Goal: Transaction & Acquisition: Obtain resource

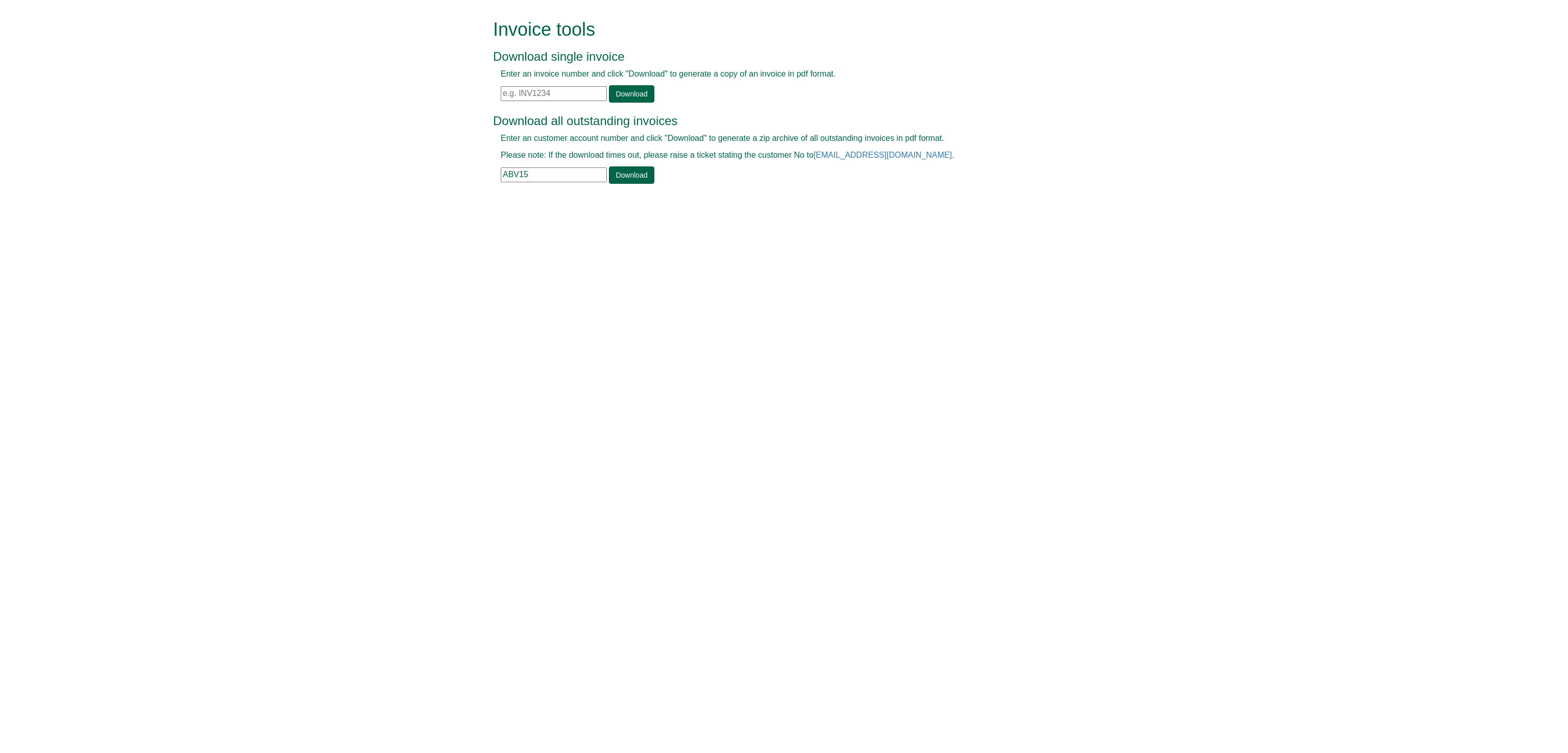
click at [516, 92] on input "text" at bounding box center [553, 94] width 106 height 15
paste input "INV1371885"
click at [639, 94] on link "Download" at bounding box center [631, 94] width 45 height 18
drag, startPoint x: 552, startPoint y: 93, endPoint x: 401, endPoint y: 89, distance: 151.1
click at [401, 89] on form "Invoice tools Download single invoice Enter an invoice number and click "Downlo…" at bounding box center [784, 102] width 1568 height 205
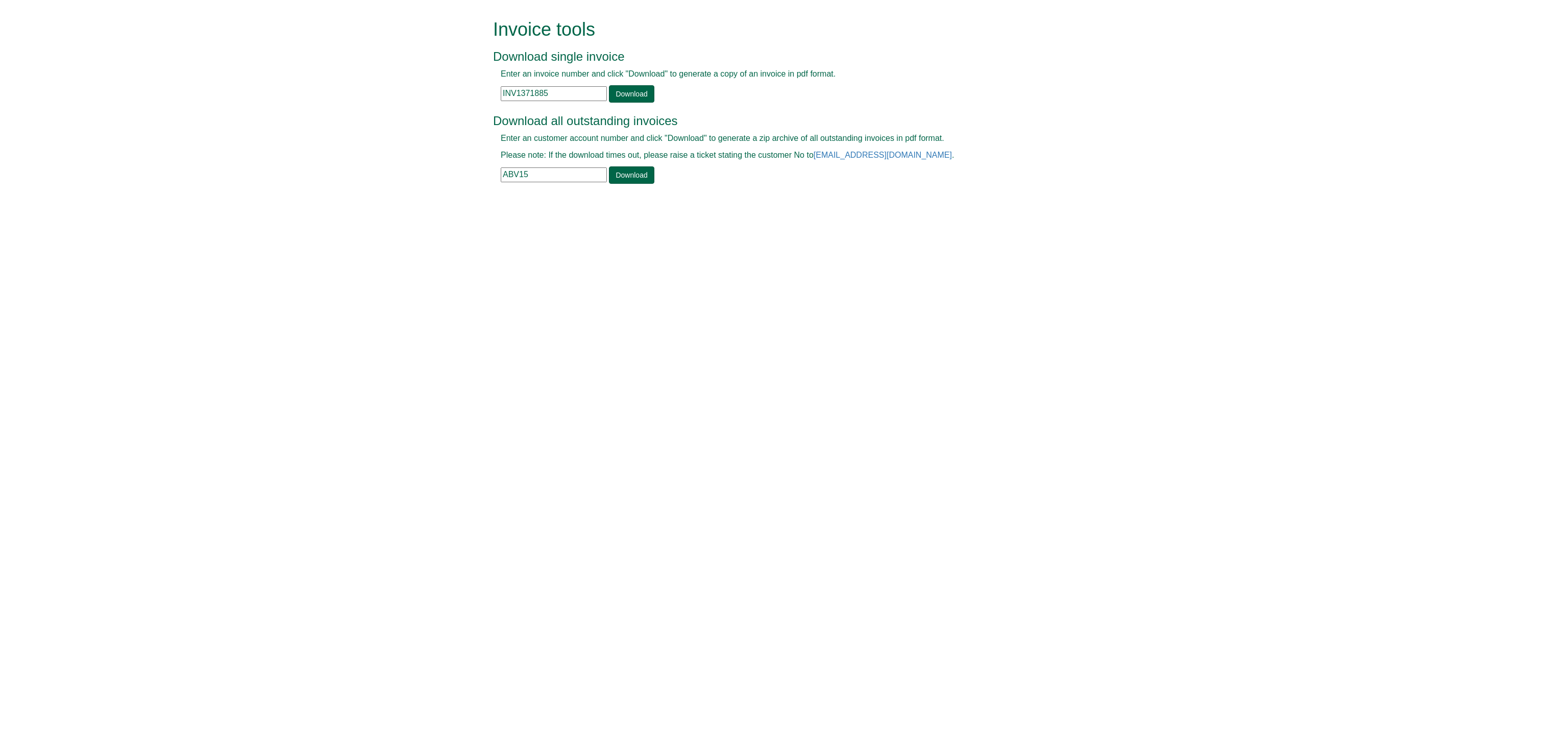
paste input "2491"
click at [631, 86] on link "Download" at bounding box center [631, 94] width 45 height 18
drag, startPoint x: 553, startPoint y: 97, endPoint x: 466, endPoint y: 83, distance: 88.1
click at [466, 83] on form "Invoice tools Download single invoice Enter an invoice number and click "Downlo…" at bounding box center [784, 102] width 1568 height 205
paste input "6326"
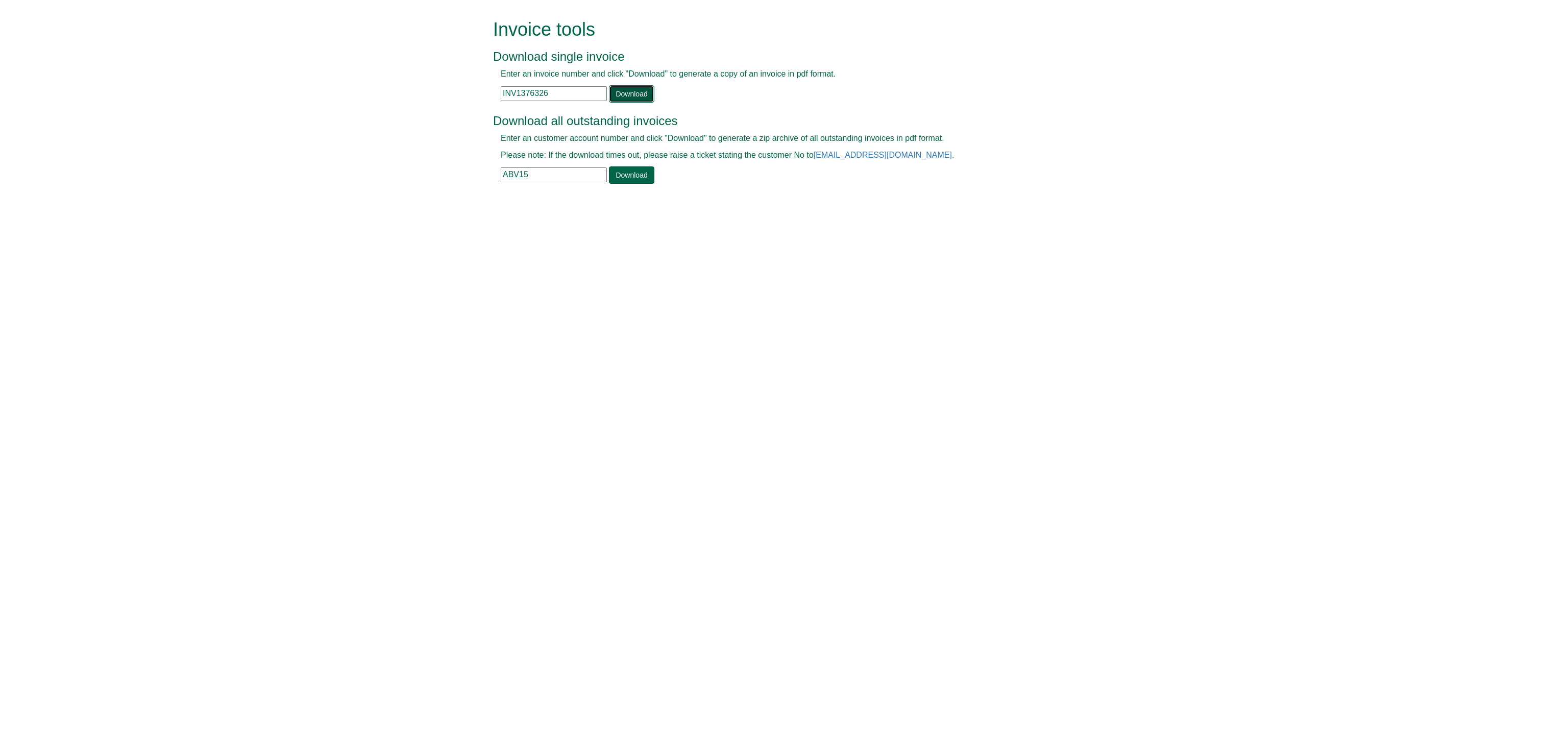
click at [633, 95] on link "Download" at bounding box center [631, 94] width 45 height 18
drag, startPoint x: 552, startPoint y: 89, endPoint x: 341, endPoint y: 95, distance: 211.1
click at [341, 95] on form "Invoice tools Download single invoice Enter an invoice number and click "Downlo…" at bounding box center [784, 102] width 1568 height 205
paste input "7"
click at [633, 95] on link "Download" at bounding box center [631, 94] width 45 height 18
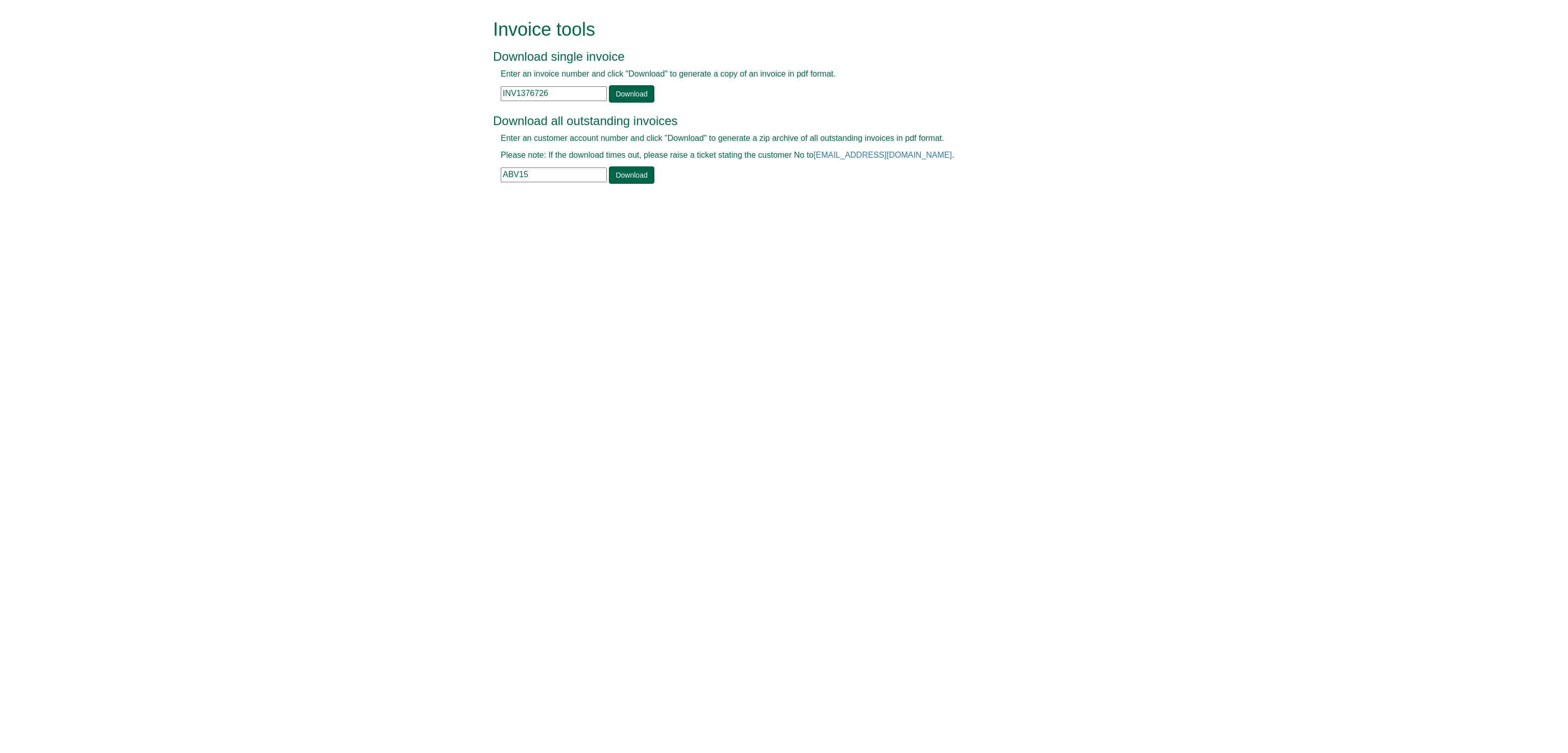
click at [564, 86] on div "Enter an invoice number and click "Download" to generate a copy of an invoice i…" at bounding box center [773, 85] width 559 height 34
drag, startPoint x: 556, startPoint y: 93, endPoint x: 398, endPoint y: 77, distance: 158.8
click at [398, 77] on form "Invoice tools Download single invoice Enter an invoice number and click "Downlo…" at bounding box center [784, 102] width 1568 height 205
paste input "7888"
click at [639, 91] on link "Download" at bounding box center [631, 94] width 45 height 18
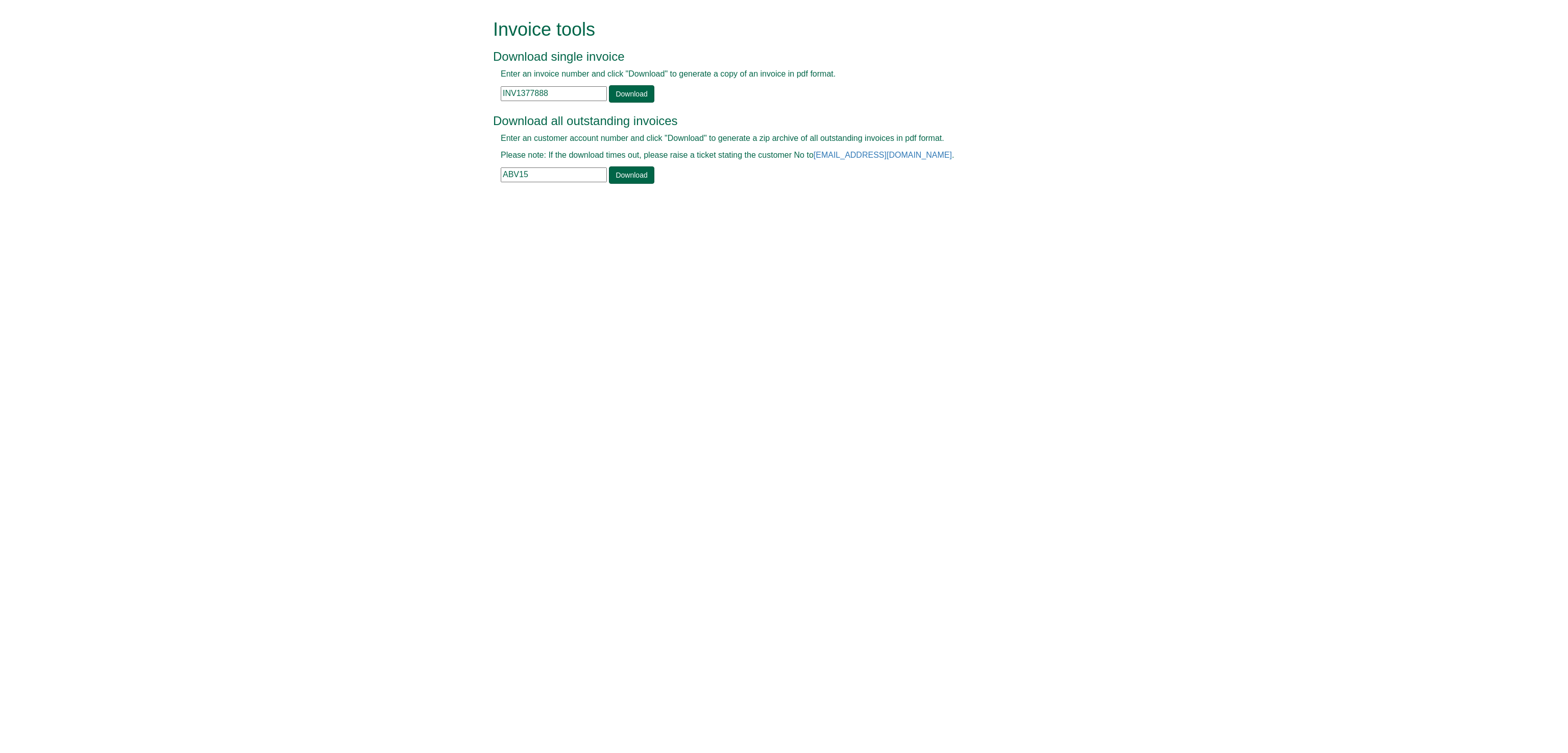
drag, startPoint x: 557, startPoint y: 87, endPoint x: 454, endPoint y: 87, distance: 103.0
click at [454, 87] on form "Invoice tools Download single invoice Enter an invoice number and click "Downlo…" at bounding box center [784, 102] width 1568 height 205
paste input "8249"
click at [625, 95] on link "Download" at bounding box center [631, 94] width 45 height 18
drag, startPoint x: 553, startPoint y: 90, endPoint x: 486, endPoint y: 95, distance: 67.2
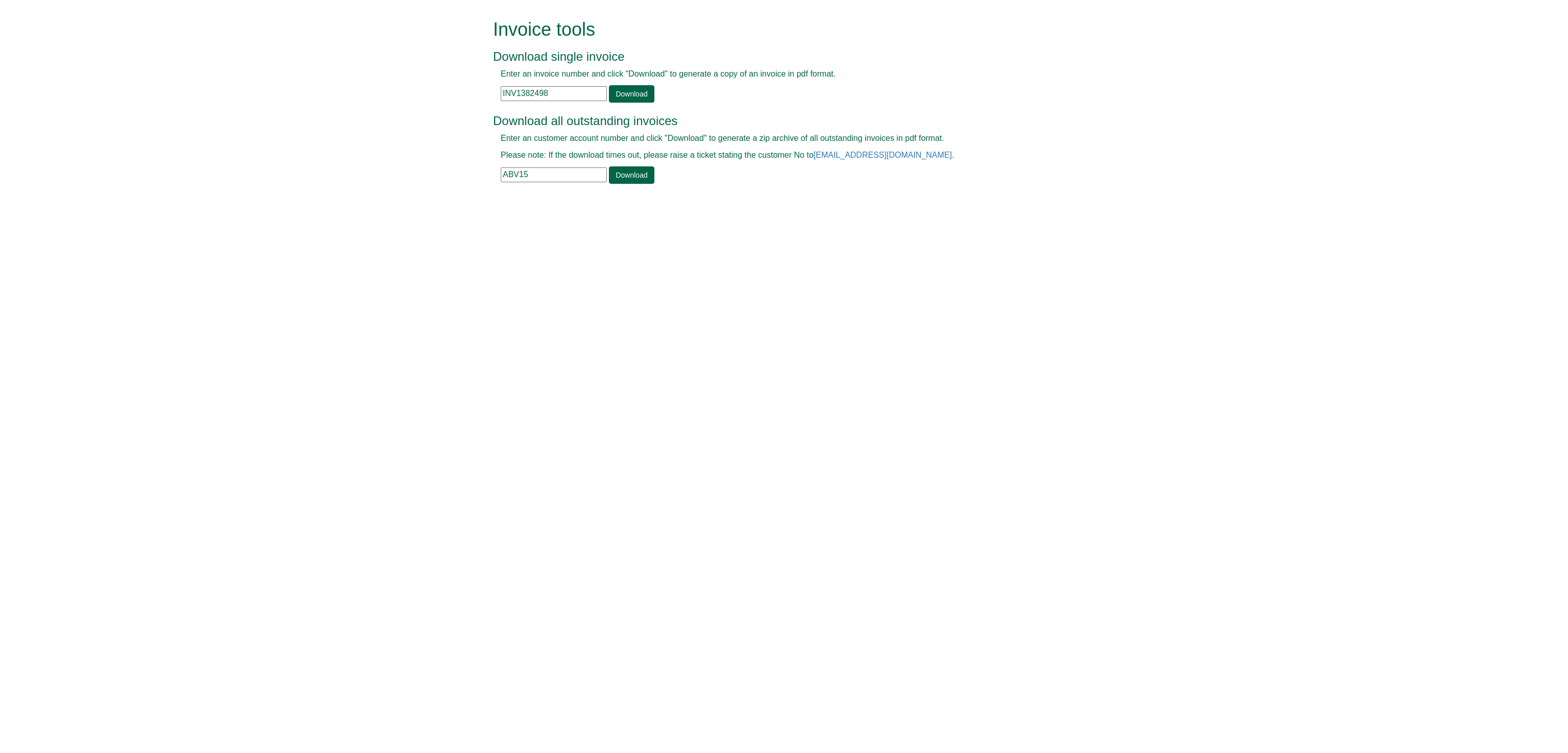
click at [486, 95] on div "Invoice tools Download single invoice Enter an invoice number and click "Downlo…" at bounding box center [784, 102] width 597 height 205
paste input "3636"
click at [633, 95] on link "Download" at bounding box center [631, 94] width 45 height 18
drag, startPoint x: 563, startPoint y: 89, endPoint x: 415, endPoint y: 91, distance: 148.0
click at [415, 91] on form "Invoice tools Download single invoice Enter an invoice number and click "Downlo…" at bounding box center [784, 102] width 1568 height 205
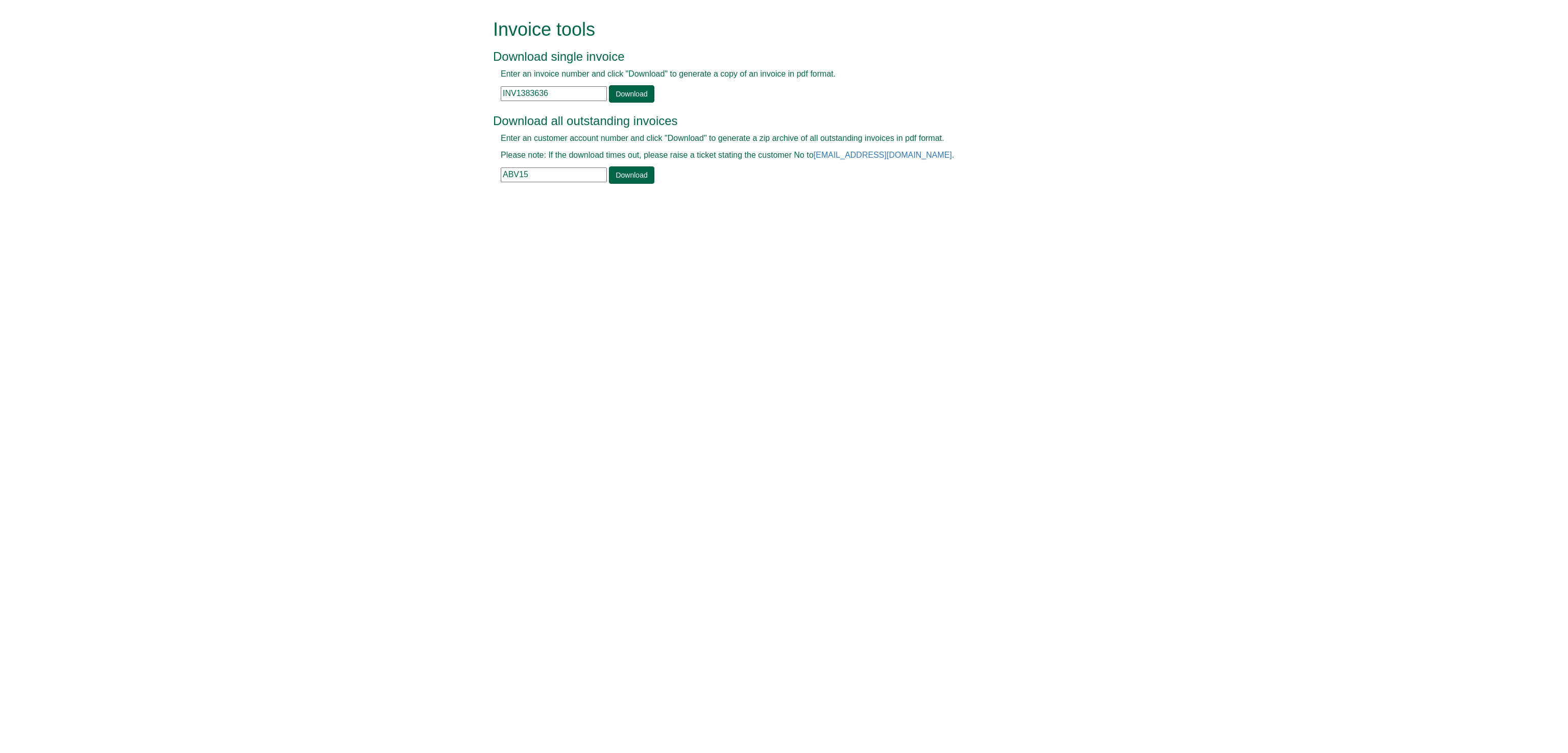
paste input "4101"
click at [629, 89] on link "Download" at bounding box center [631, 94] width 45 height 18
drag, startPoint x: 556, startPoint y: 95, endPoint x: 427, endPoint y: 91, distance: 129.1
click at [427, 91] on form "Invoice tools Download single invoice Enter an invoice number and click "Downlo…" at bounding box center [784, 102] width 1568 height 205
paste input "33"
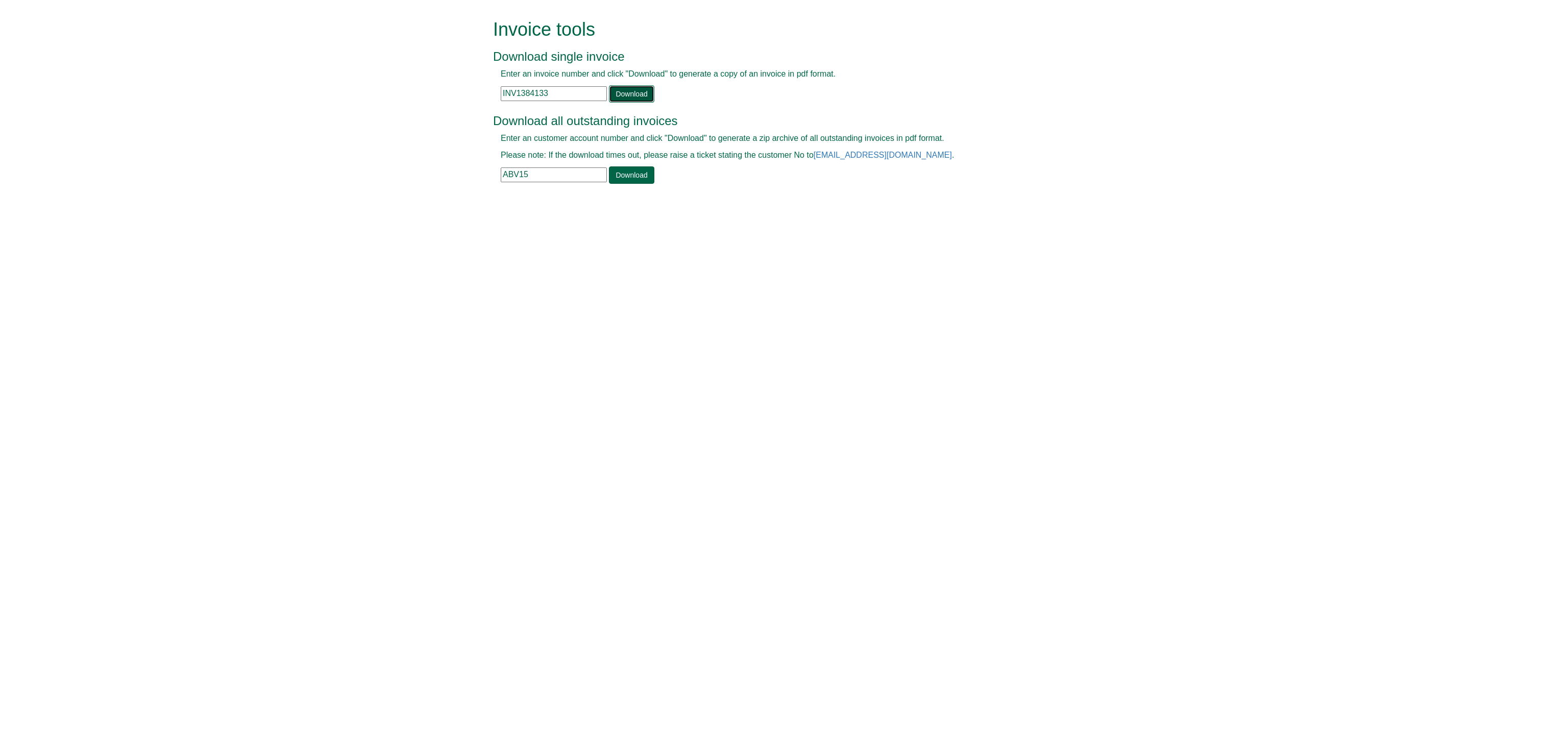
click at [633, 95] on link "Download" at bounding box center [631, 94] width 45 height 18
drag, startPoint x: 555, startPoint y: 89, endPoint x: 379, endPoint y: 80, distance: 176.2
click at [379, 80] on form "Invoice tools Download single invoice Enter an invoice number and click "Downlo…" at bounding box center [784, 102] width 1568 height 205
paste input "9170"
type input "INV1389170"
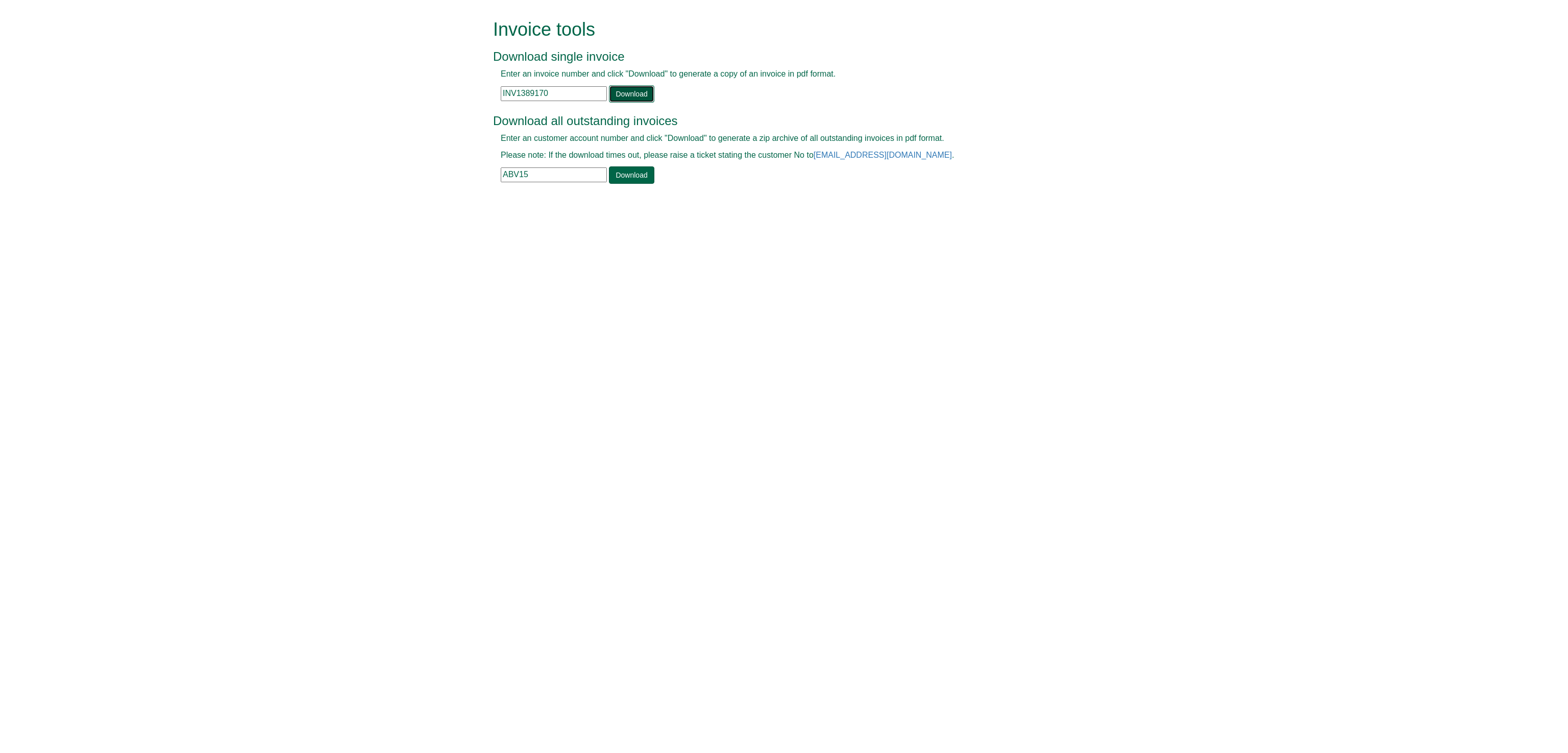
click at [638, 100] on link "Download" at bounding box center [631, 94] width 45 height 18
